Goal: Task Accomplishment & Management: Use online tool/utility

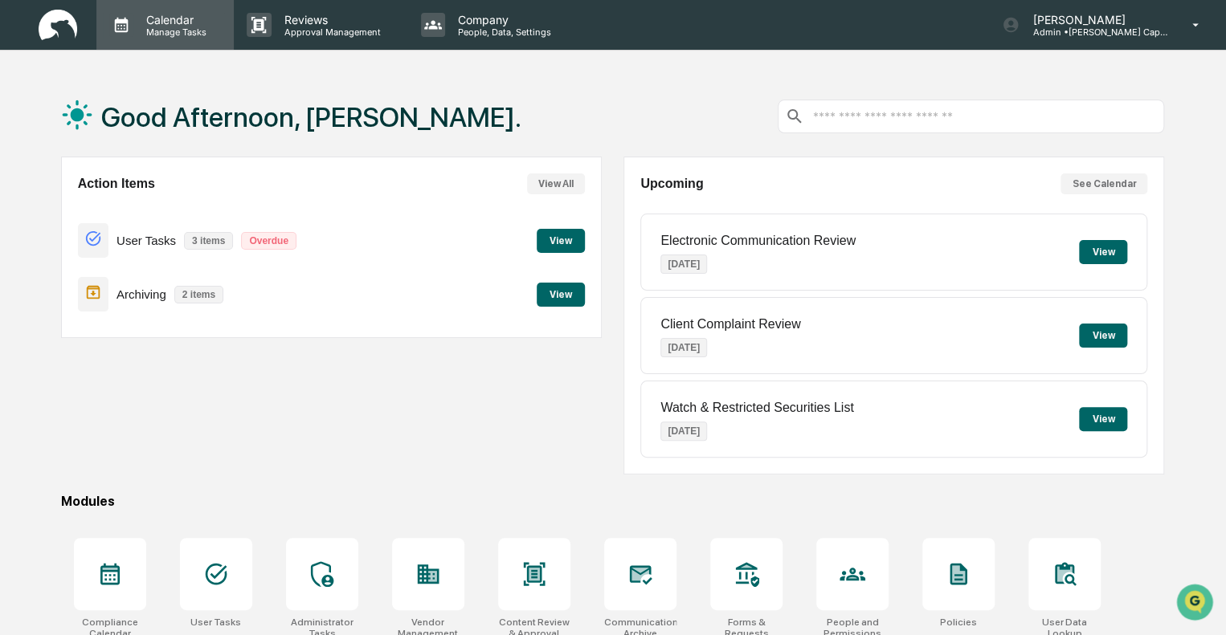
click at [157, 31] on p "Manage Tasks" at bounding box center [173, 32] width 81 height 11
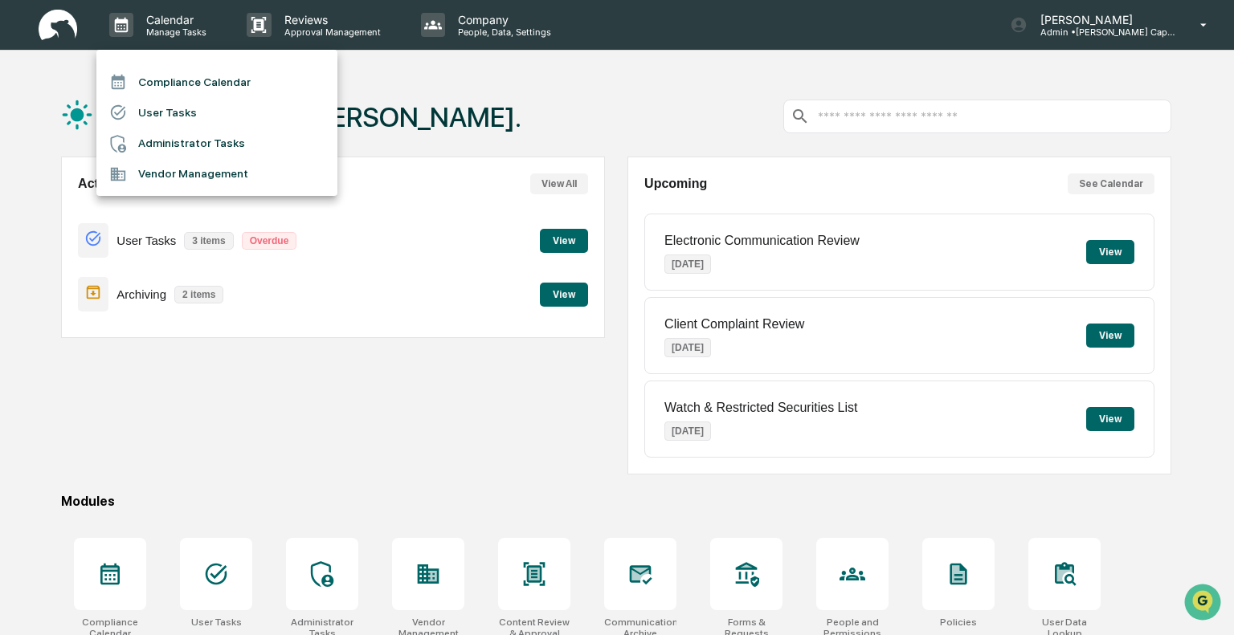
click at [227, 76] on li "Compliance Calendar" at bounding box center [216, 82] width 241 height 31
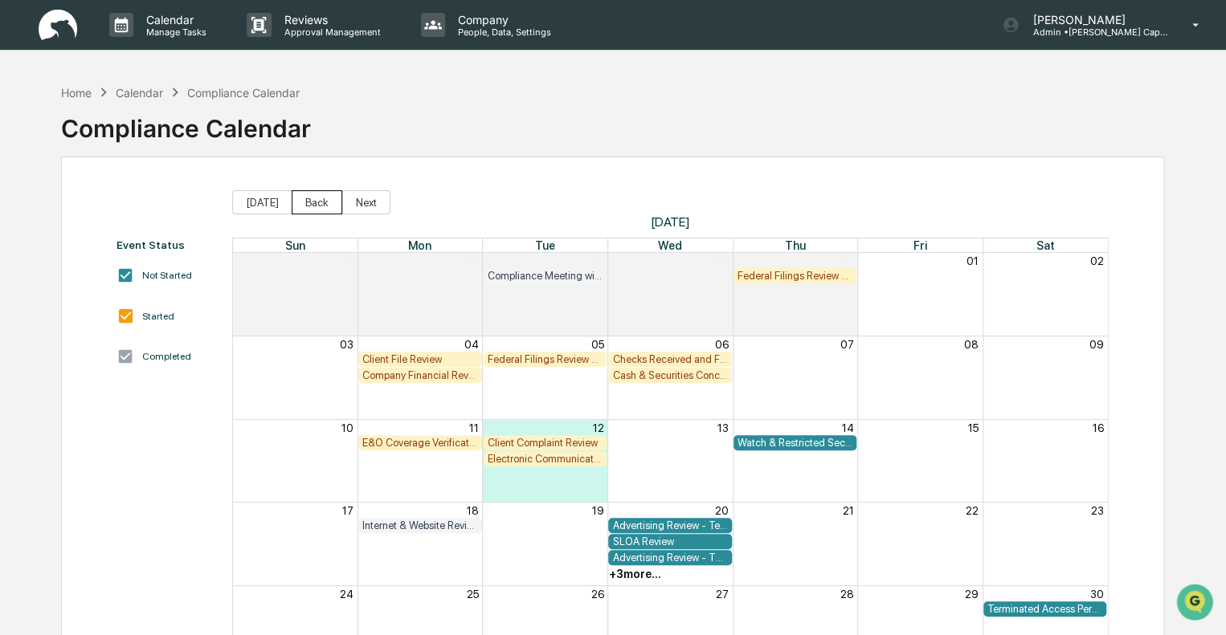
click at [301, 202] on button "Back" at bounding box center [317, 202] width 51 height 24
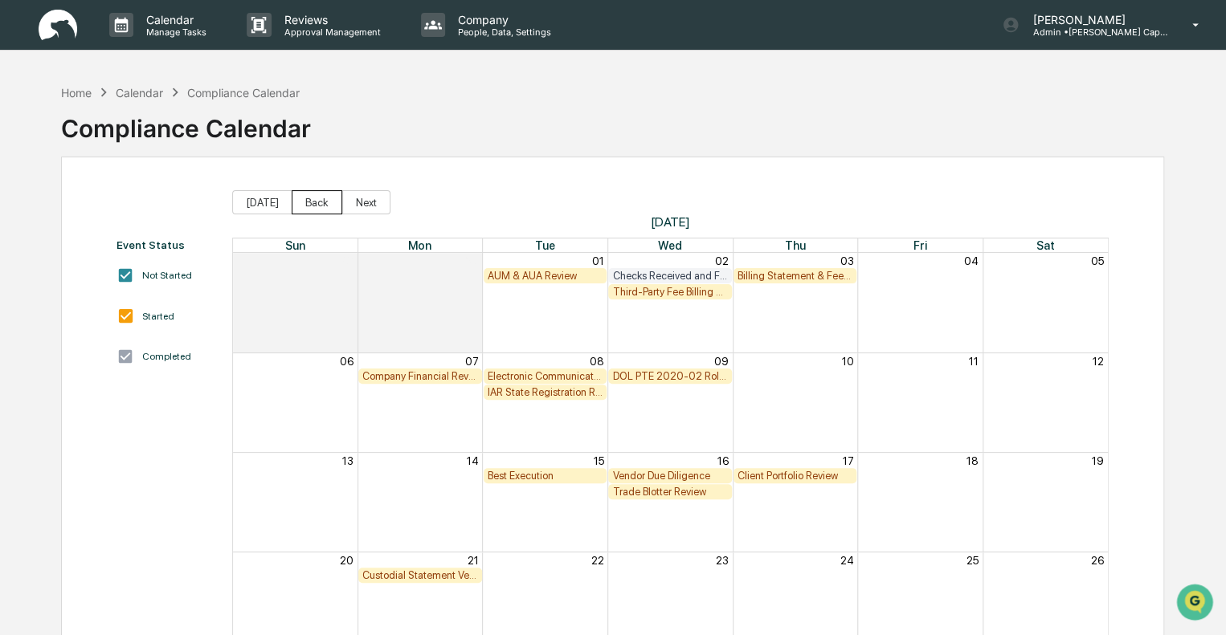
click at [312, 203] on button "Back" at bounding box center [317, 202] width 51 height 24
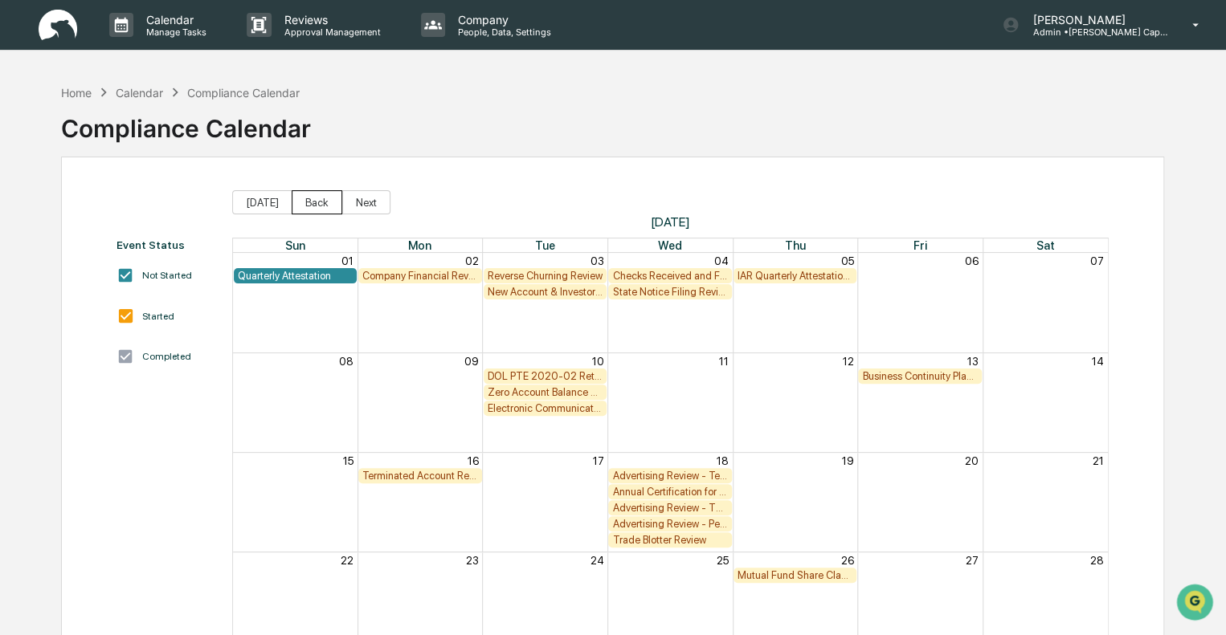
click at [311, 203] on button "Back" at bounding box center [317, 202] width 51 height 24
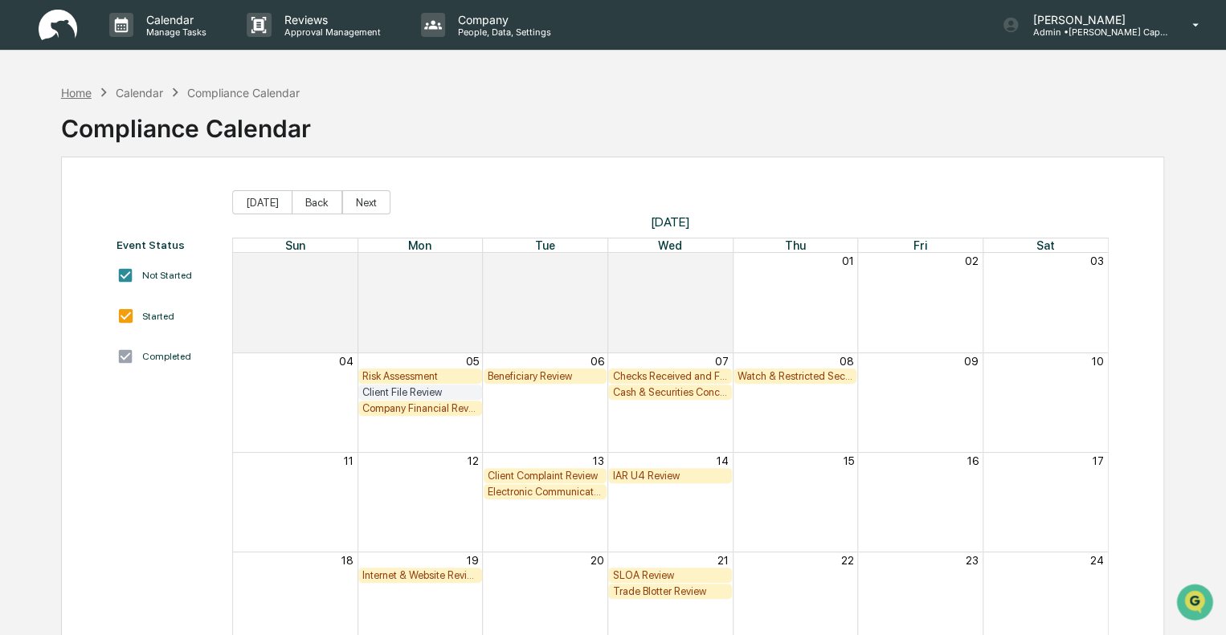
click at [65, 95] on div "Home" at bounding box center [76, 93] width 31 height 14
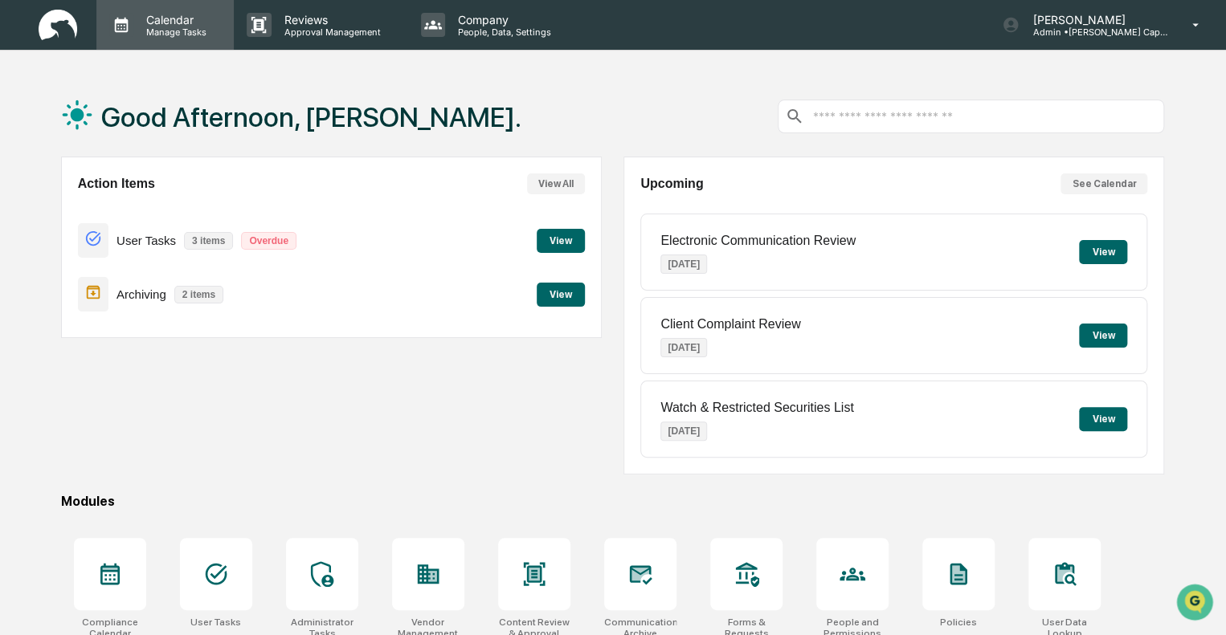
click at [191, 7] on div "Calendar Manage Tasks" at bounding box center [164, 25] width 137 height 50
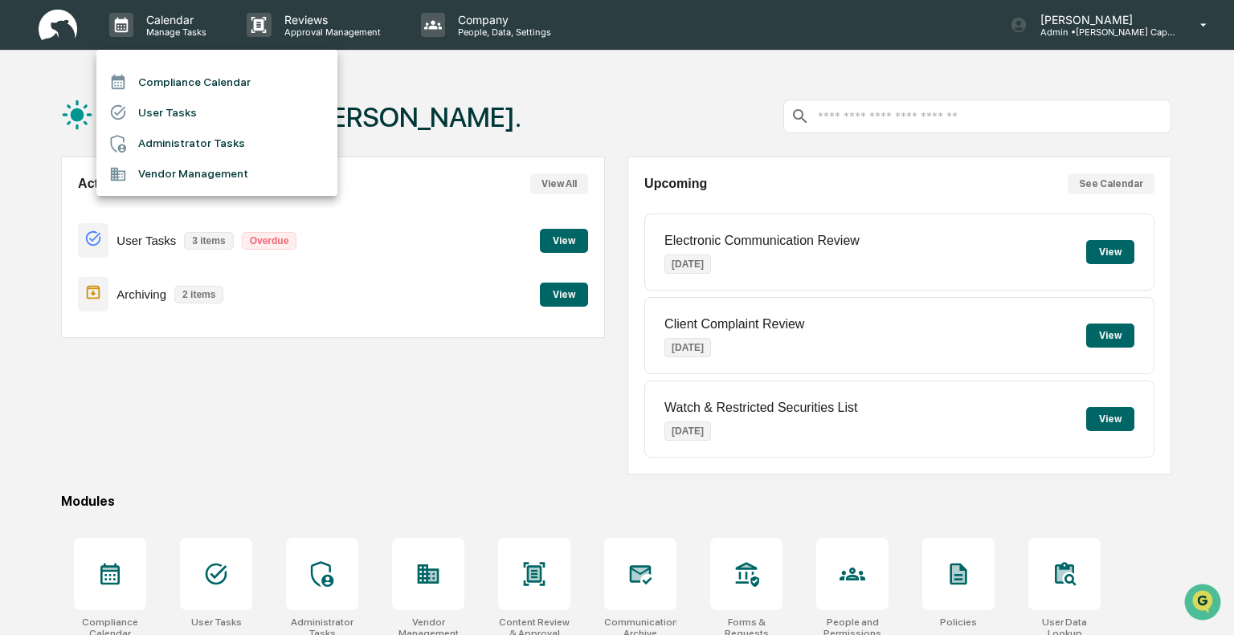
click at [214, 86] on li "Compliance Calendar" at bounding box center [216, 82] width 241 height 31
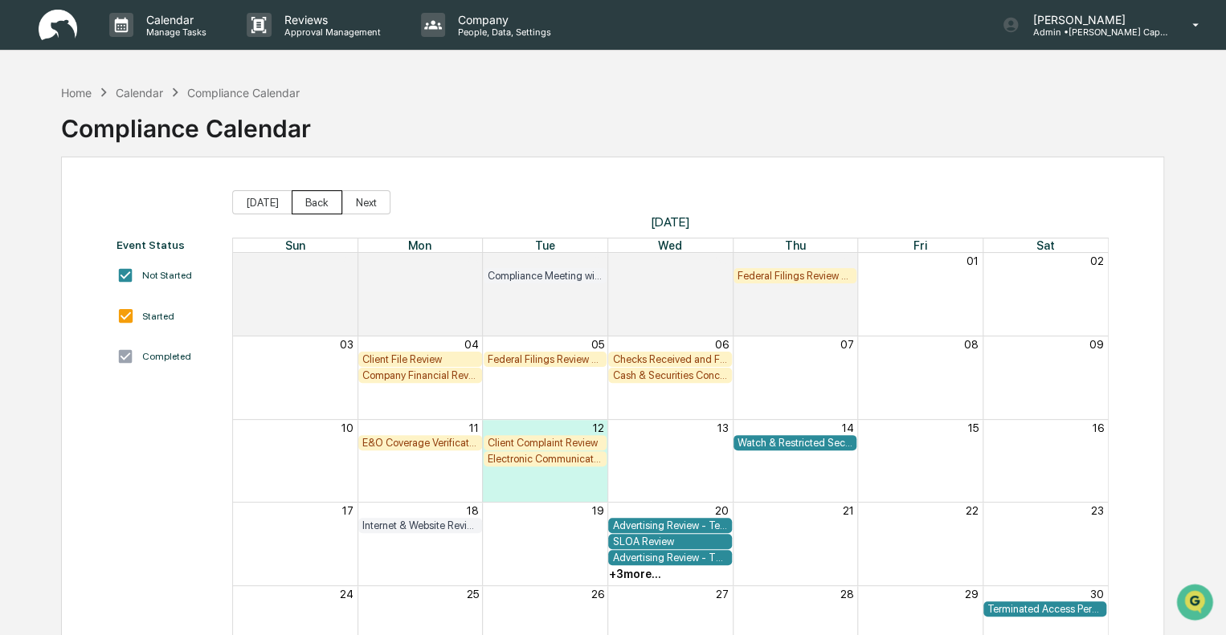
click at [305, 200] on button "Back" at bounding box center [317, 202] width 51 height 24
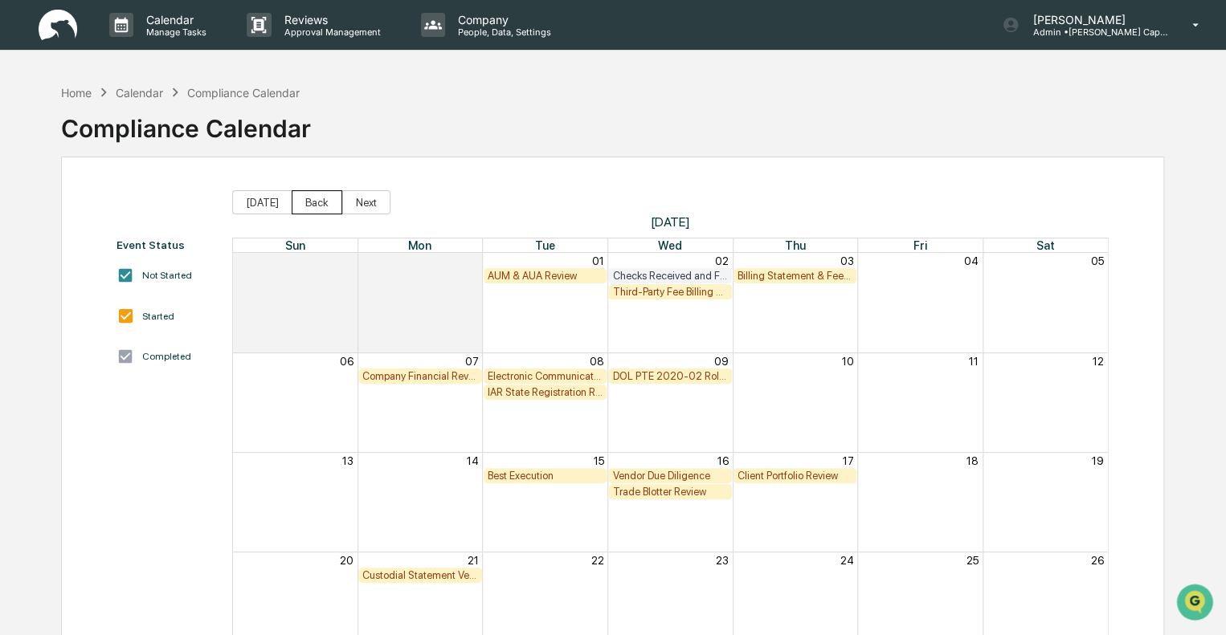
click at [305, 201] on button "Back" at bounding box center [317, 202] width 51 height 24
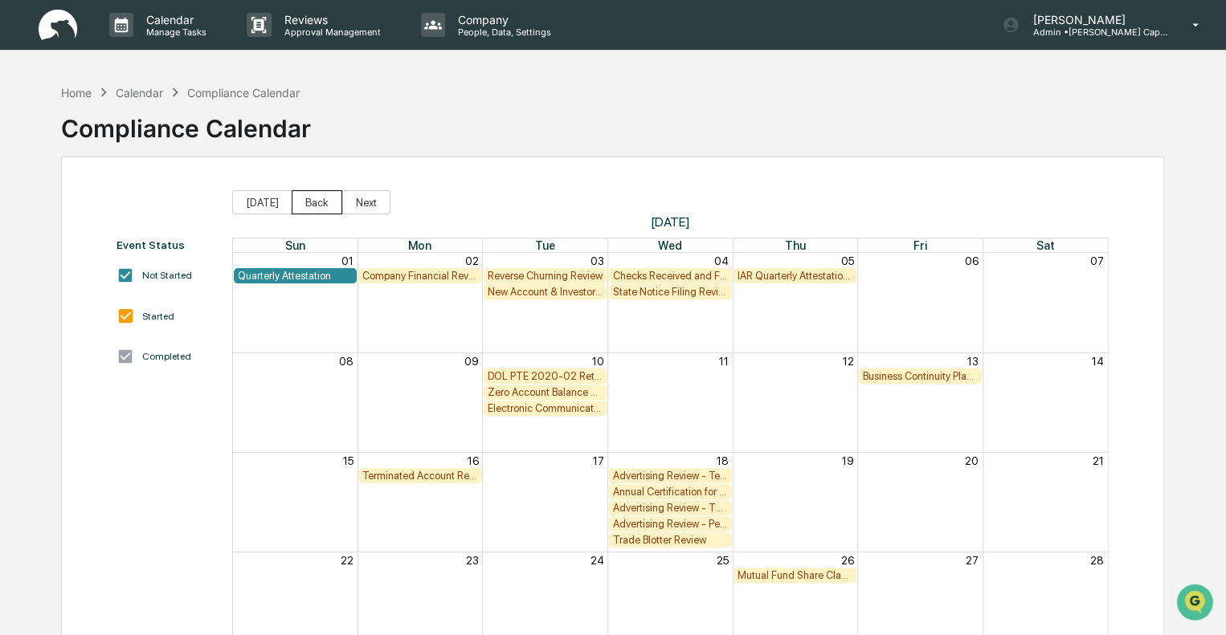
click at [305, 201] on button "Back" at bounding box center [317, 202] width 51 height 24
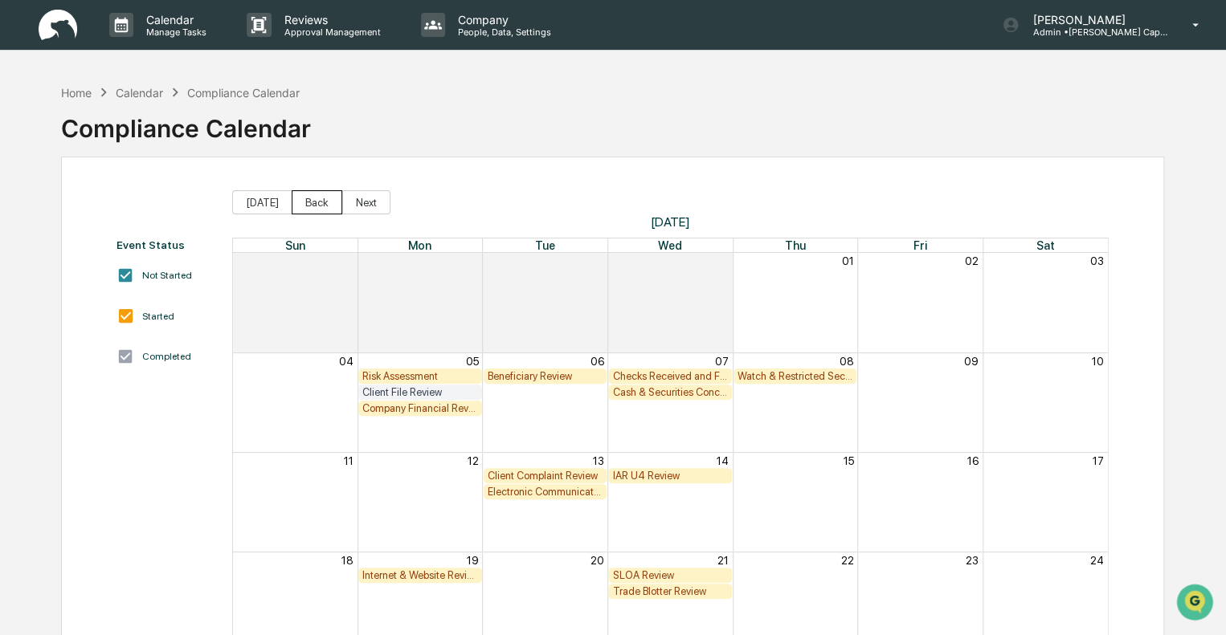
click at [305, 201] on button "Back" at bounding box center [317, 202] width 51 height 24
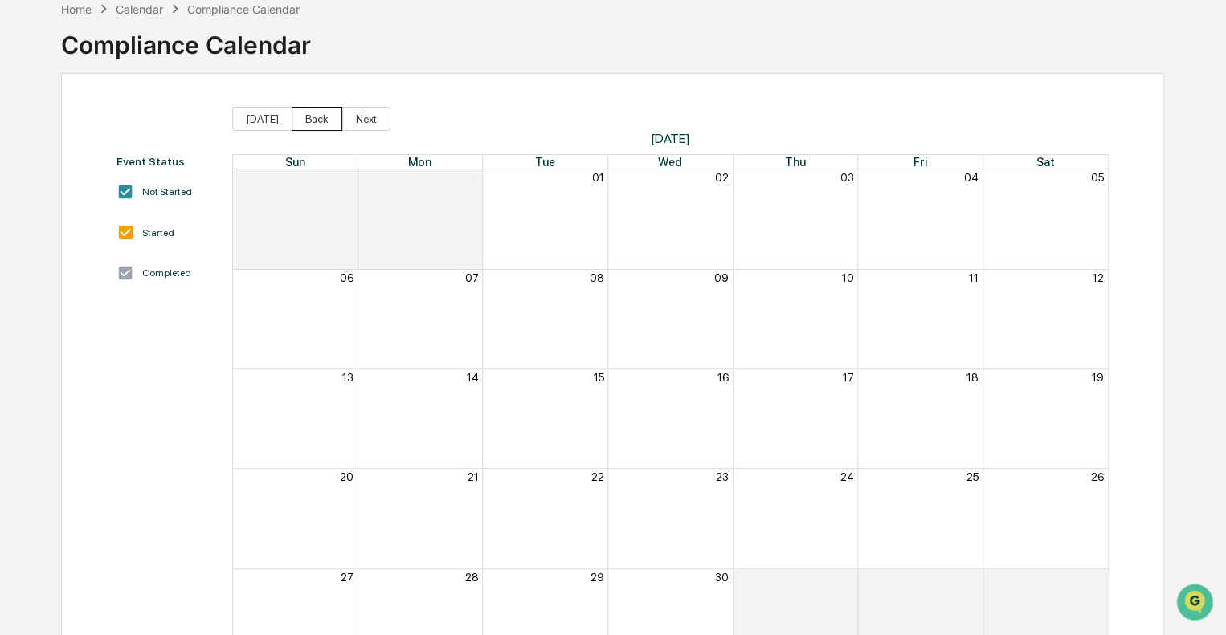
scroll to position [150, 0]
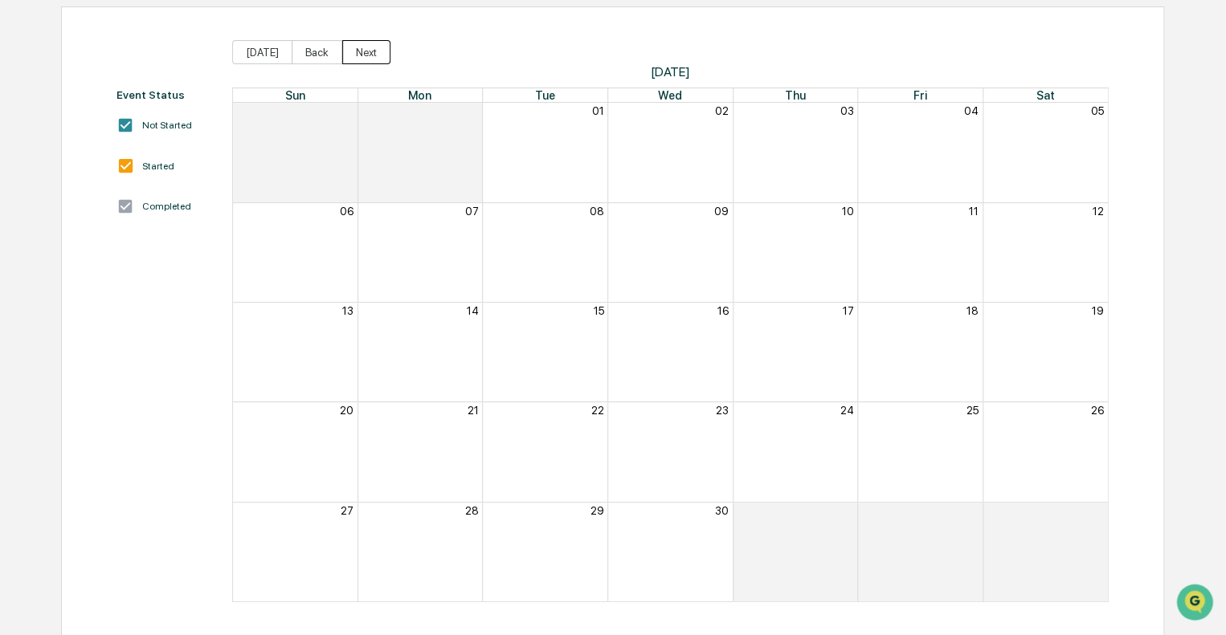
click at [343, 46] on button "Next" at bounding box center [366, 52] width 48 height 24
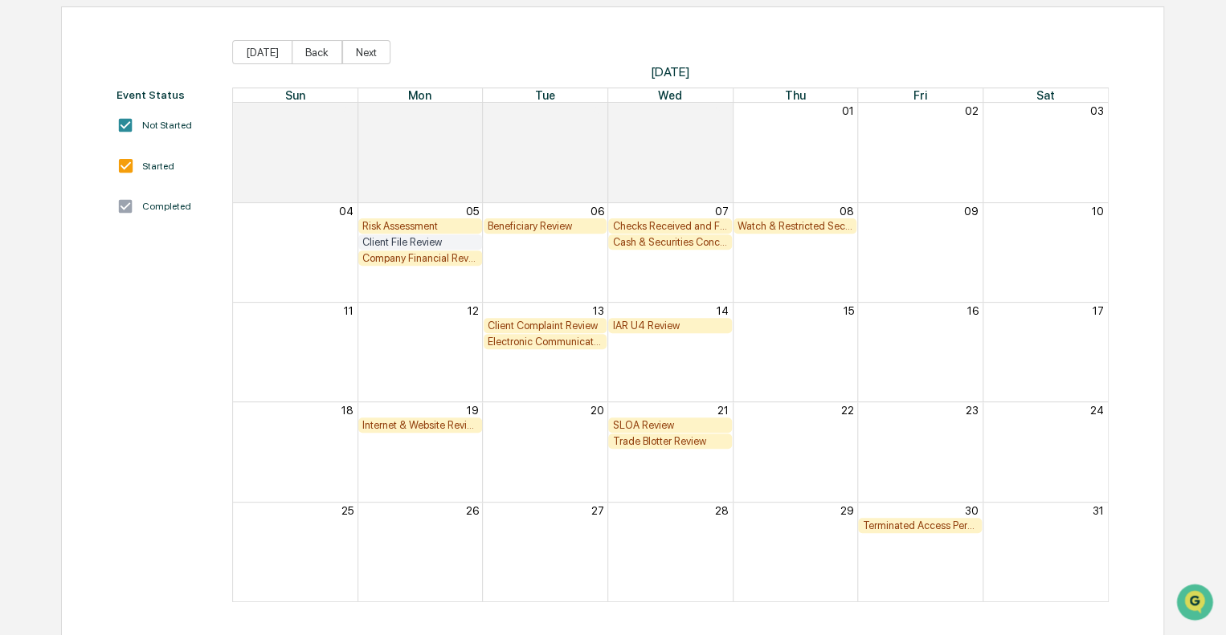
click at [439, 240] on div "Client File Review" at bounding box center [420, 242] width 116 height 12
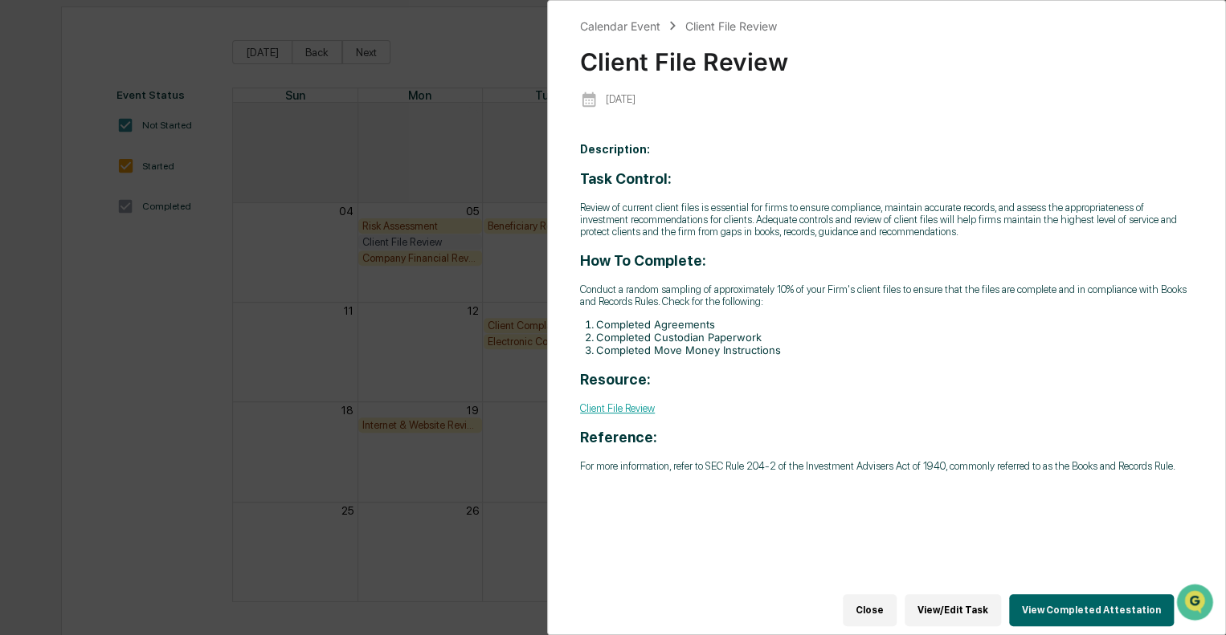
click at [894, 602] on button "Close" at bounding box center [870, 610] width 54 height 32
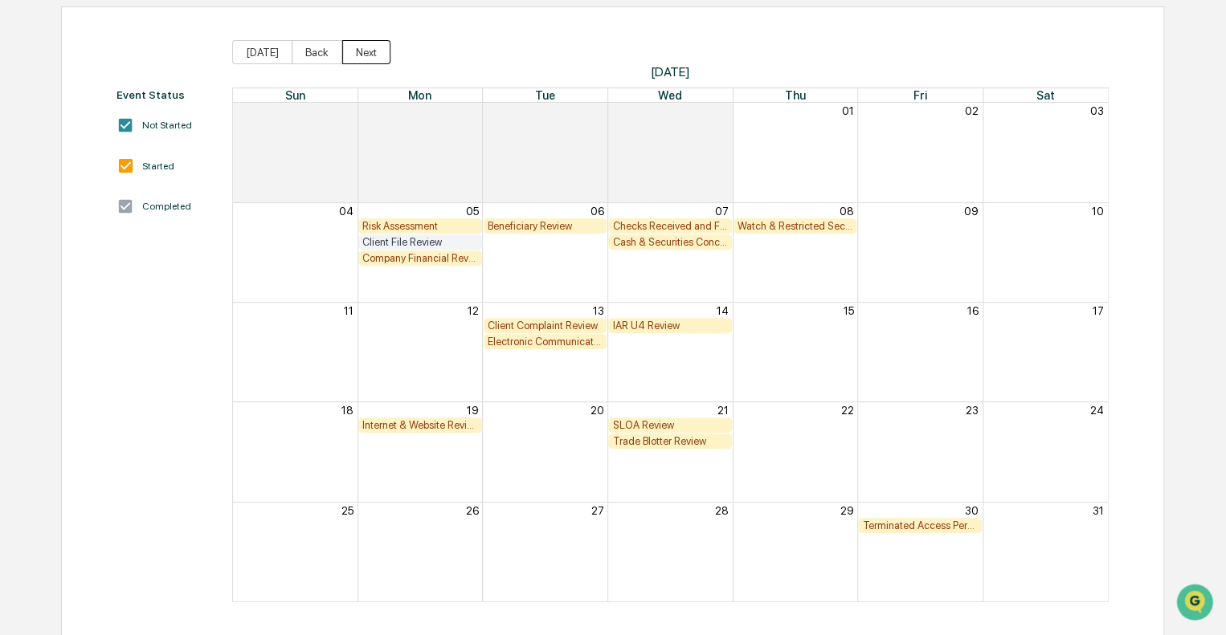
click at [357, 50] on button "Next" at bounding box center [366, 52] width 48 height 24
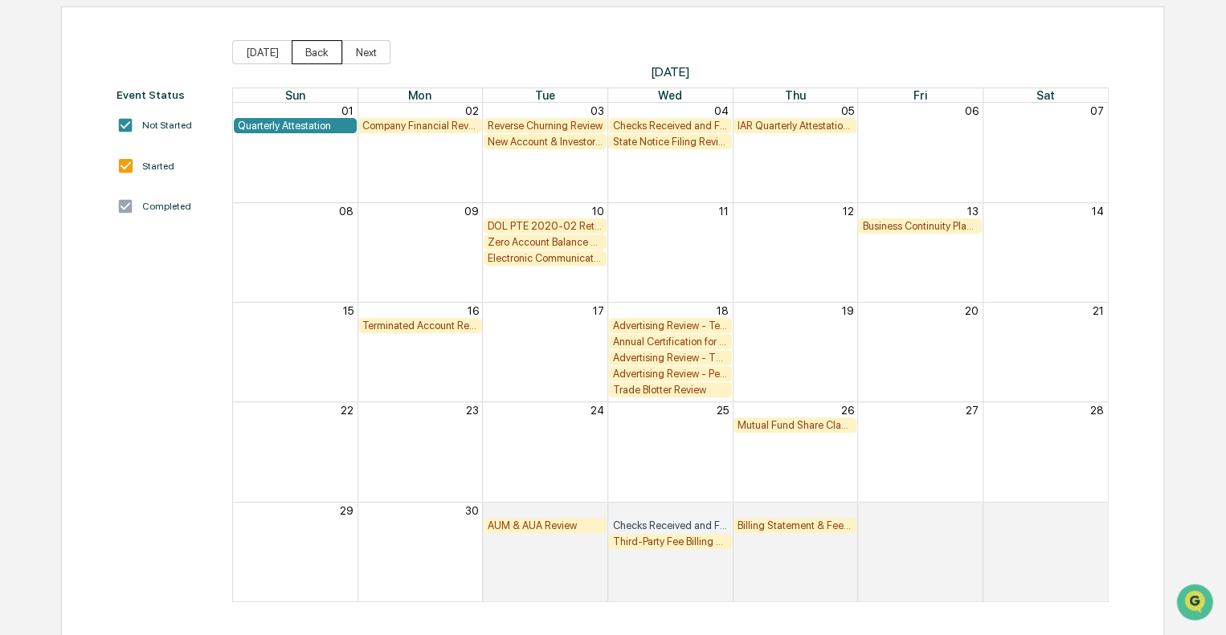
click at [300, 47] on button "Back" at bounding box center [317, 52] width 51 height 24
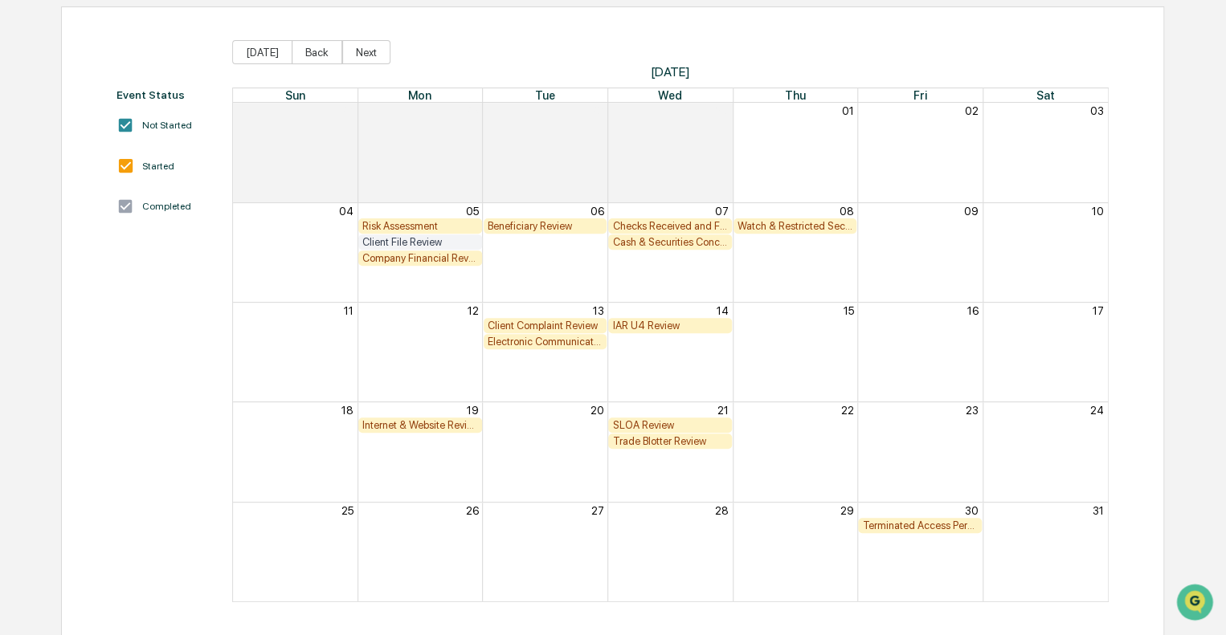
click at [414, 423] on div "Internet & Website Review" at bounding box center [420, 425] width 116 height 12
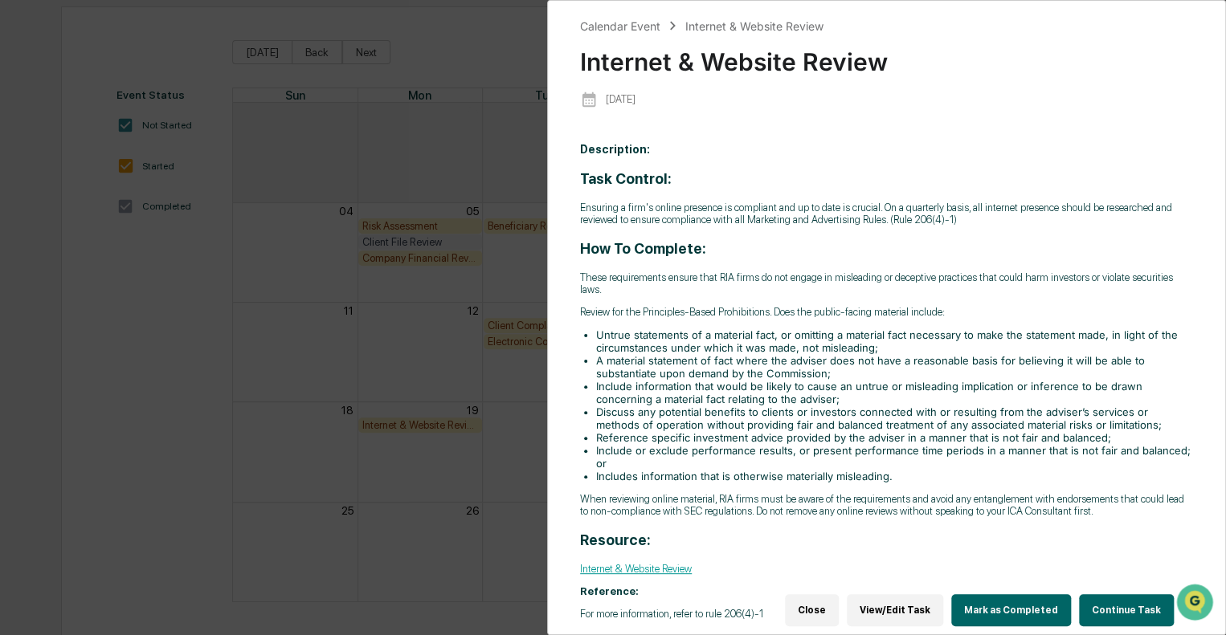
scroll to position [6, 0]
click at [472, 31] on div "Calendar Event Internet & Website Review Internet & Website Review [DATE] Descr…" at bounding box center [613, 317] width 1226 height 635
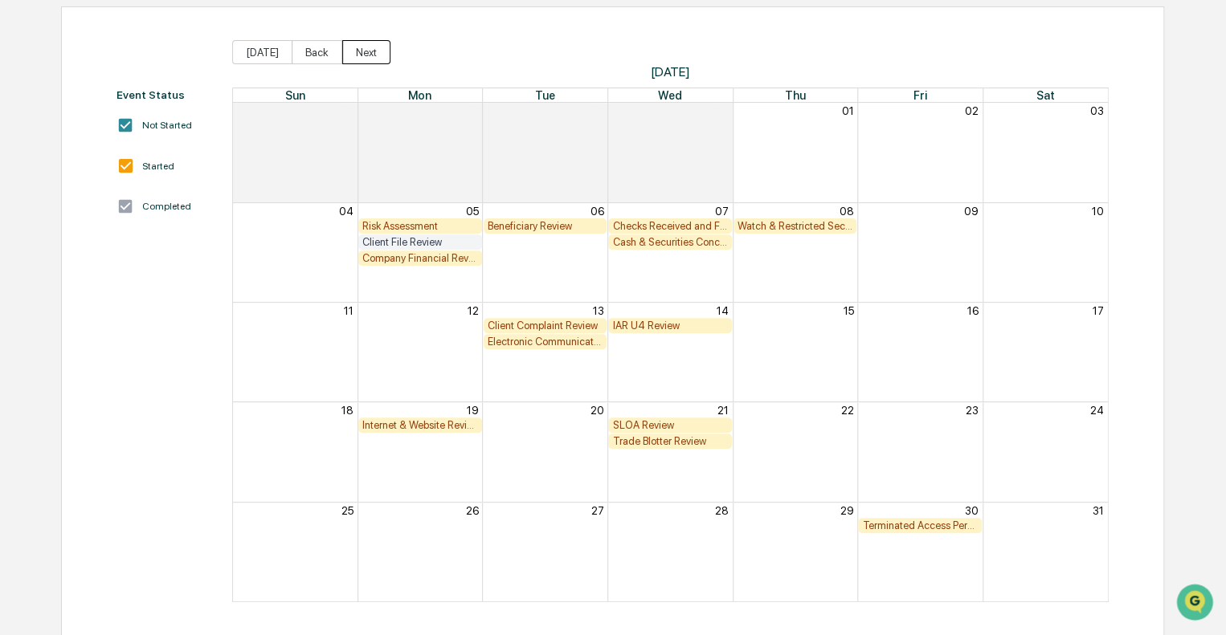
click at [350, 51] on button "Next" at bounding box center [366, 52] width 48 height 24
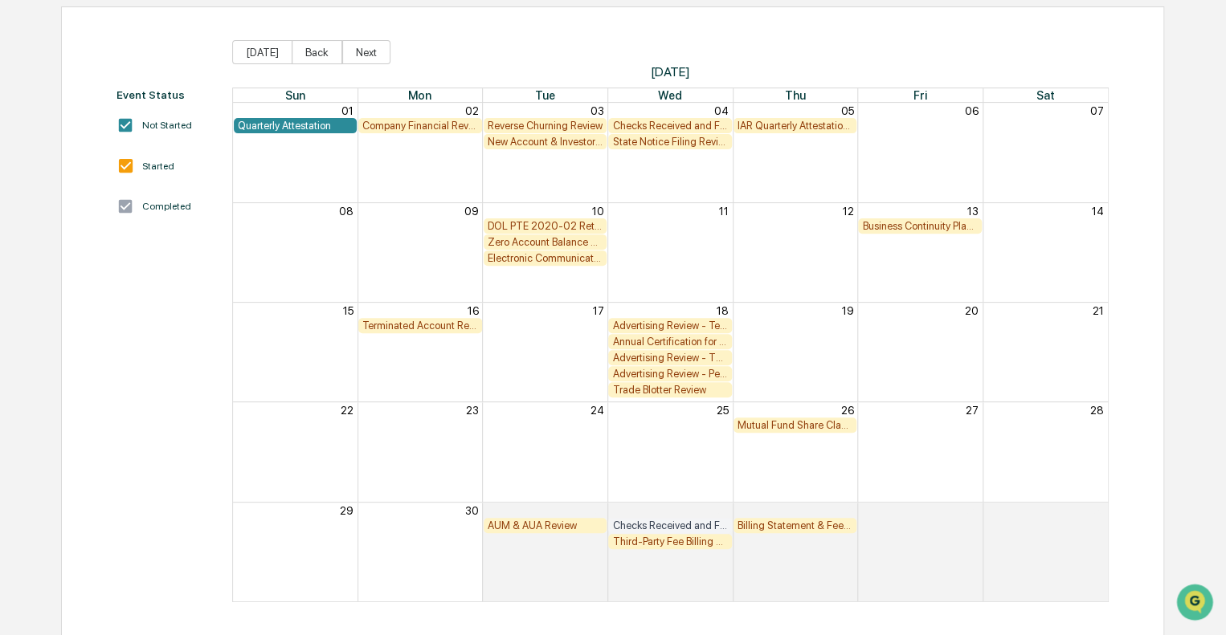
click at [582, 27] on div "Event Status Not Started Started Completed [DATE] Back Next [DATE] Sun Mon Tue …" at bounding box center [612, 321] width 1103 height 630
